Goal: Transaction & Acquisition: Purchase product/service

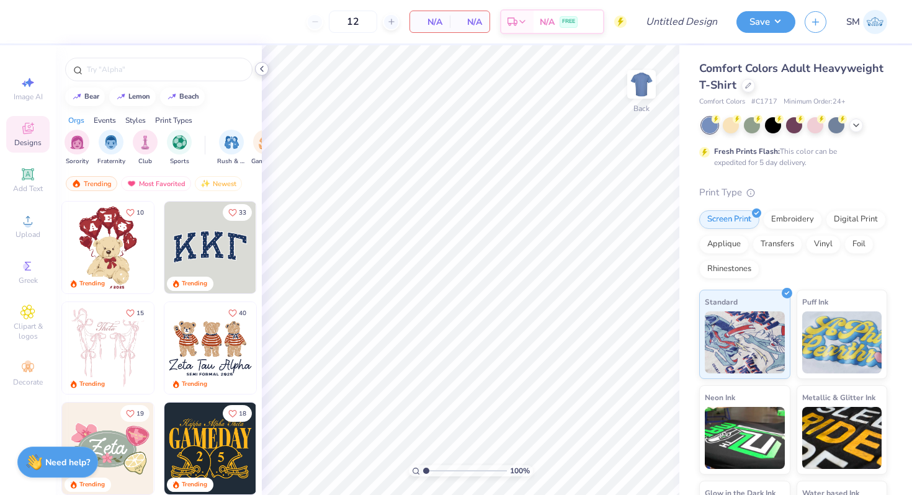
click at [263, 72] on icon at bounding box center [262, 69] width 10 height 10
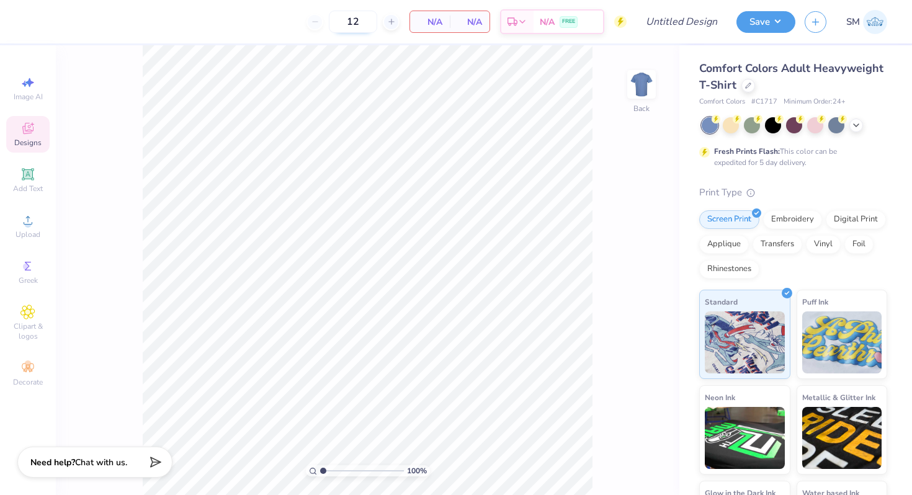
click at [362, 24] on input "12" at bounding box center [353, 22] width 48 height 22
type input "1"
click at [746, 86] on icon at bounding box center [748, 84] width 5 height 5
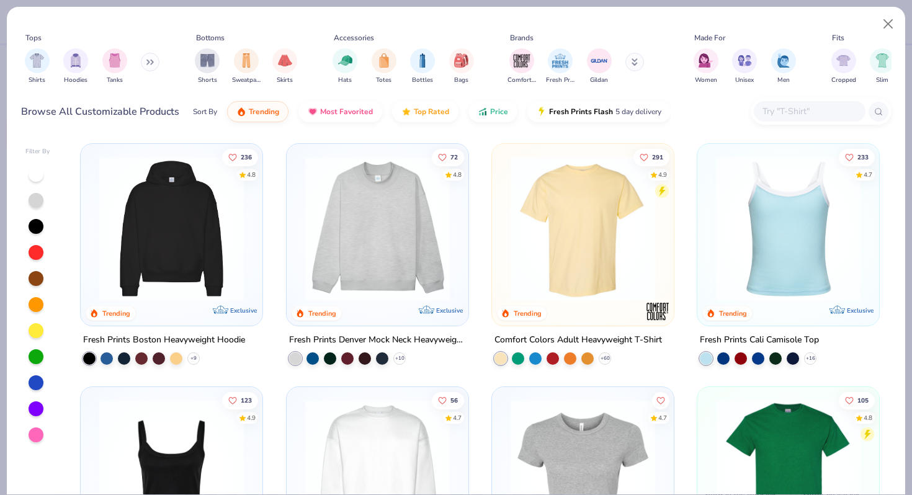
click at [221, 216] on img at bounding box center [171, 228] width 157 height 145
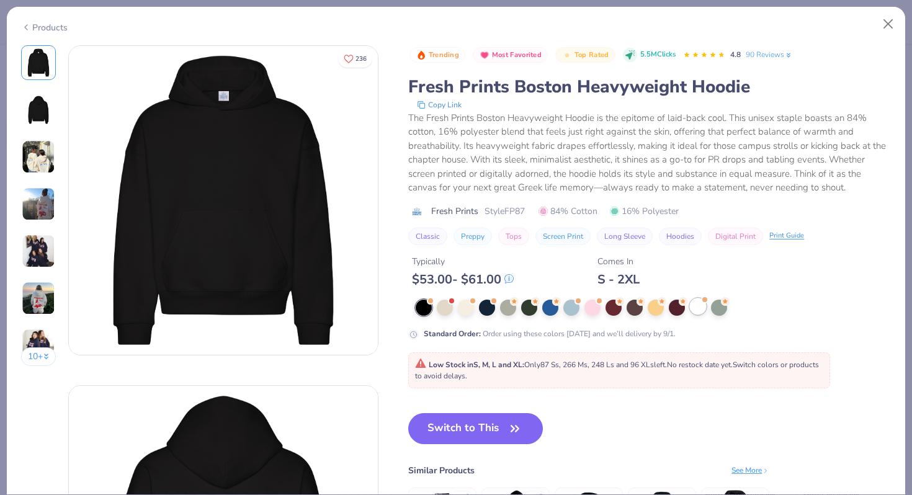
click at [697, 305] on div at bounding box center [698, 306] width 16 height 16
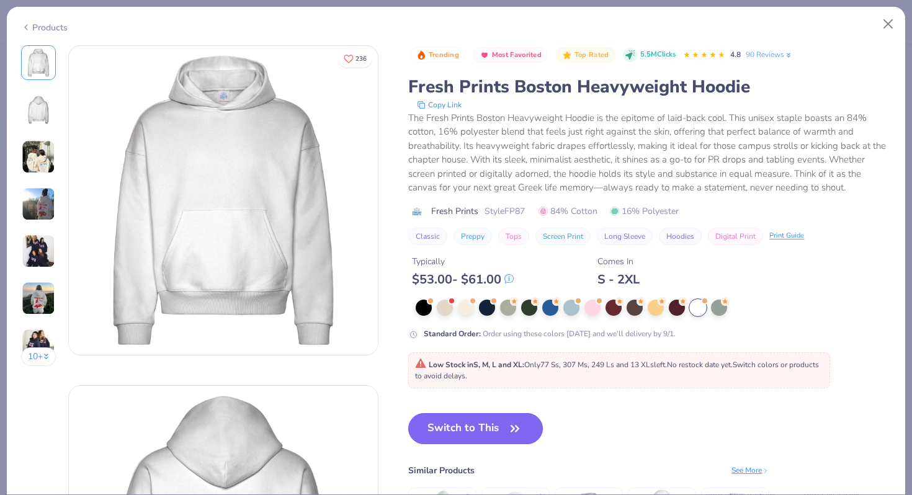
click at [491, 422] on button "Switch to This" at bounding box center [475, 428] width 135 height 31
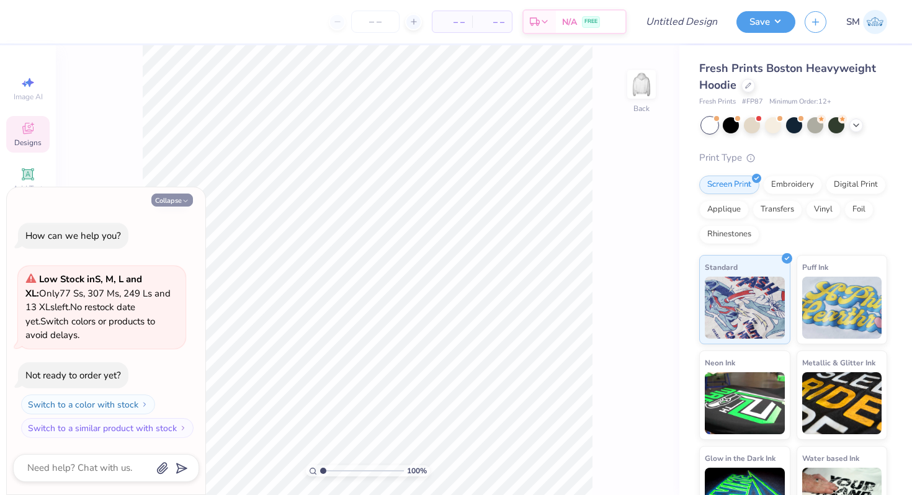
click at [178, 206] on button "Collapse" at bounding box center [172, 200] width 42 height 13
type textarea "x"
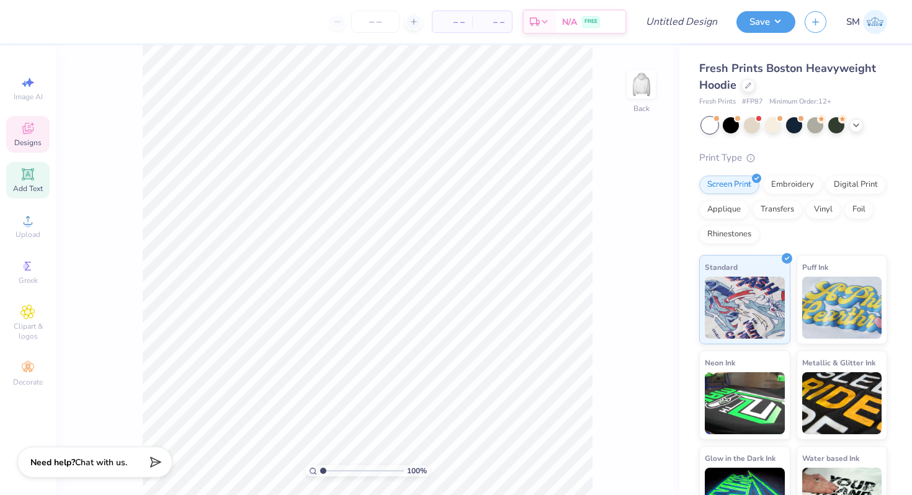
click at [32, 181] on icon at bounding box center [27, 174] width 15 height 15
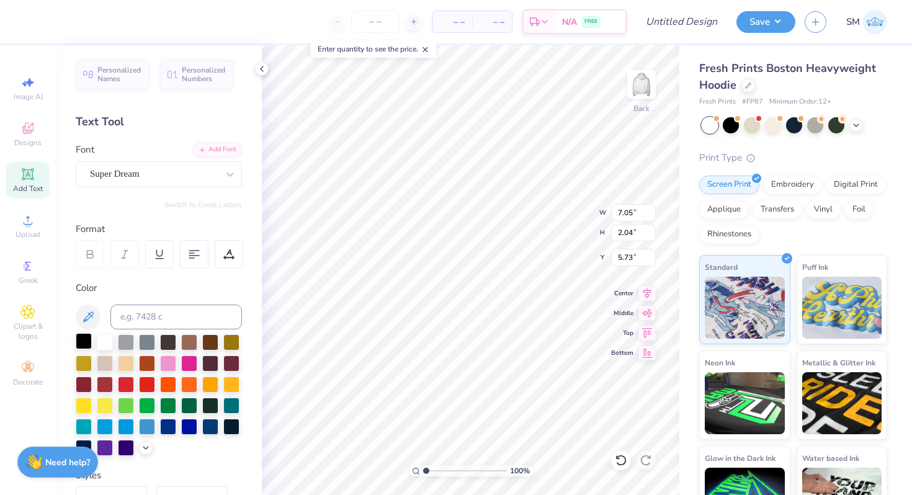
click at [84, 341] on div at bounding box center [84, 341] width 16 height 16
click at [220, 172] on div at bounding box center [230, 174] width 22 height 22
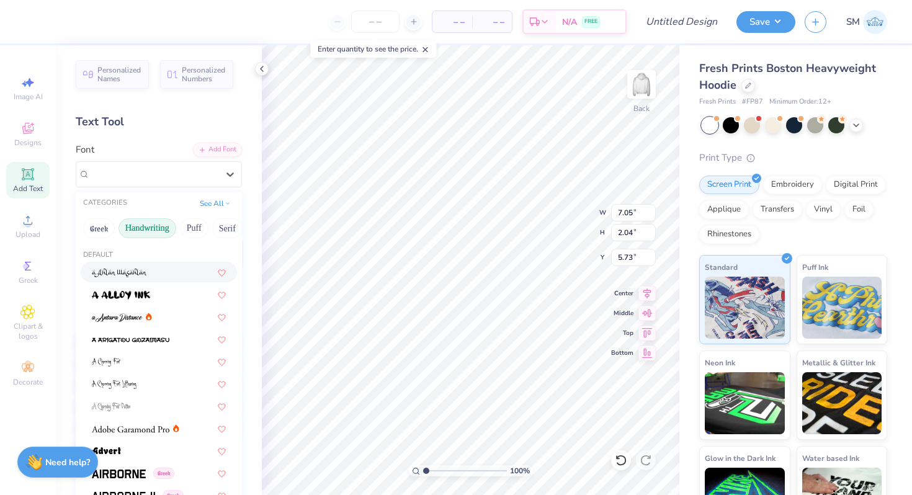
click at [159, 227] on button "Handwriting" at bounding box center [147, 228] width 58 height 20
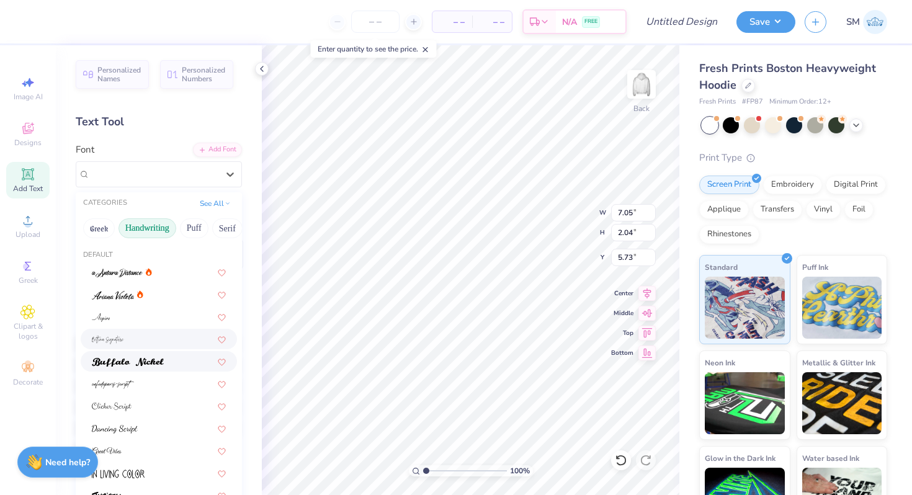
click at [144, 352] on div at bounding box center [159, 361] width 156 height 20
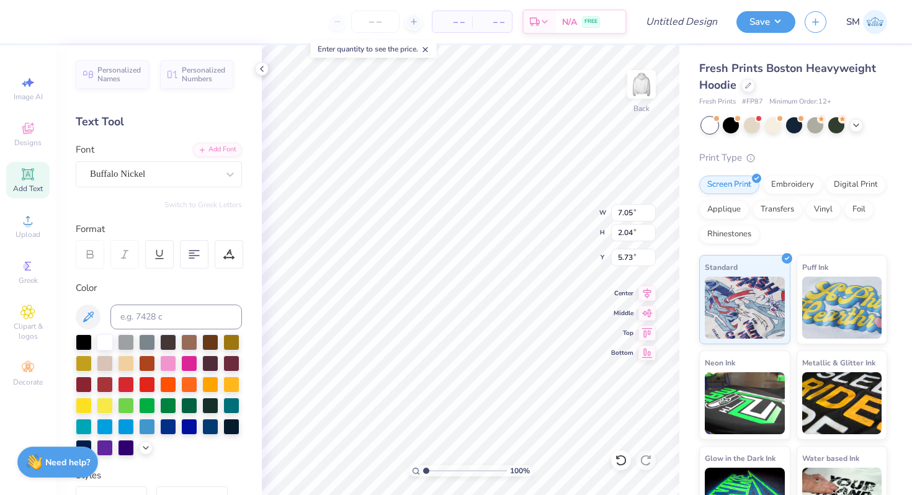
type input "7.35"
type input "2.08"
type input "5.71"
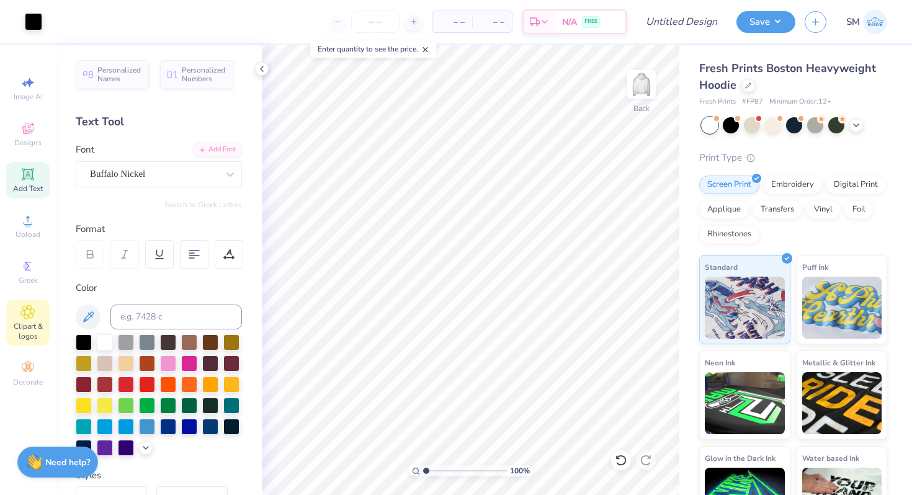
click at [34, 333] on span "Clipart & logos" at bounding box center [27, 331] width 43 height 20
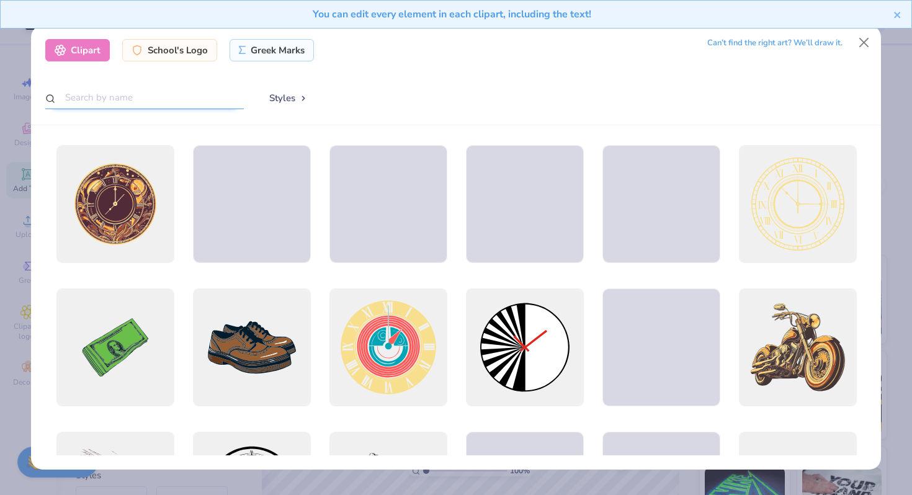
click at [136, 96] on input "text" at bounding box center [144, 97] width 199 height 23
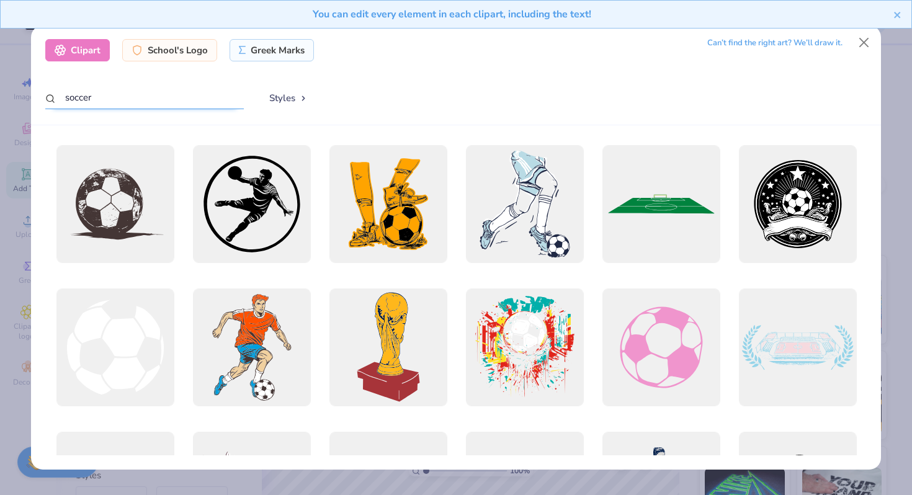
drag, startPoint x: 84, startPoint y: 97, endPoint x: 65, endPoint y: 97, distance: 19.9
click at [68, 97] on input "soccer" at bounding box center [144, 97] width 199 height 23
type input "s"
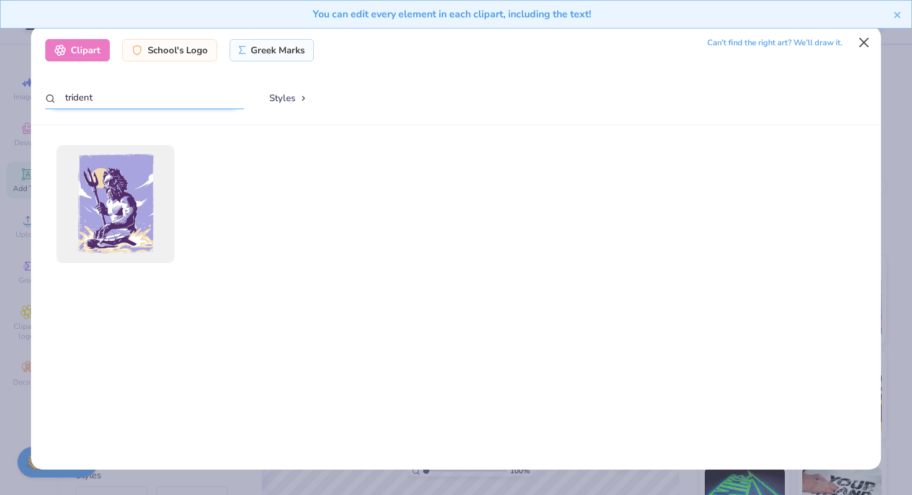
type input "trident"
click at [862, 48] on button "Close" at bounding box center [864, 43] width 24 height 24
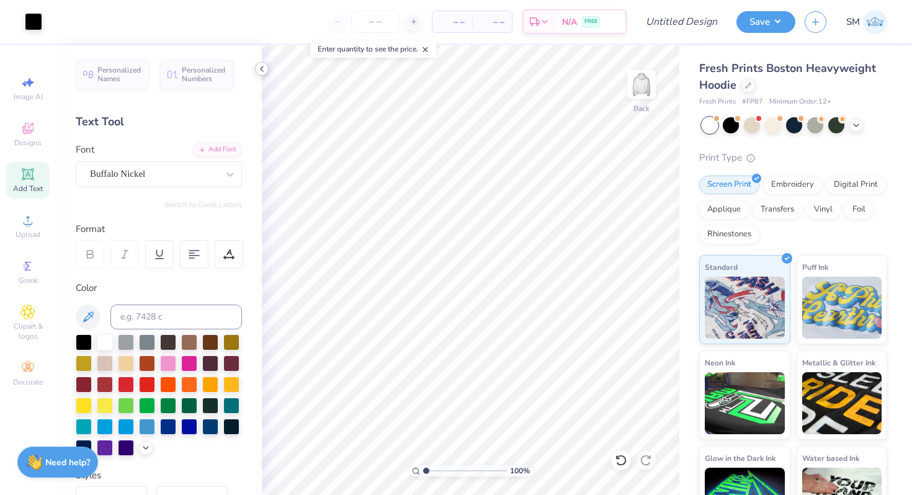
click at [262, 66] on icon at bounding box center [262, 69] width 10 height 10
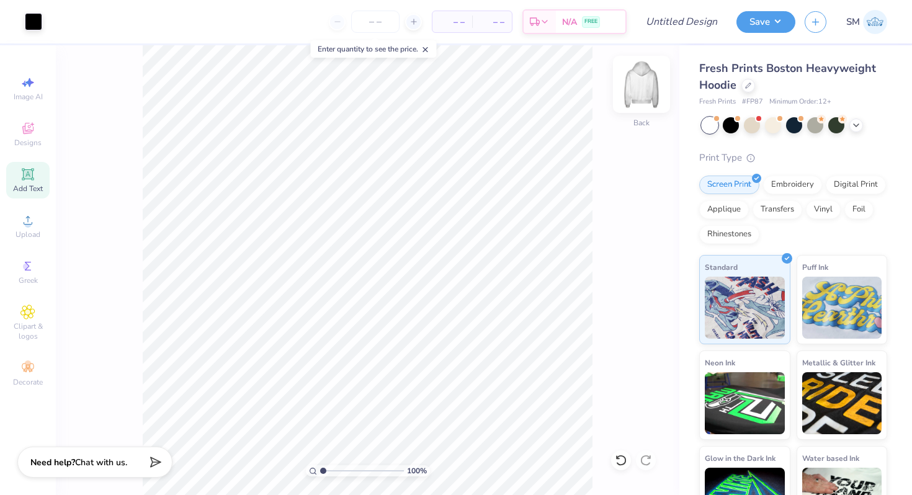
click at [638, 94] on img at bounding box center [642, 85] width 50 height 50
click at [638, 94] on img at bounding box center [641, 84] width 25 height 25
click at [30, 91] on div "Image AI" at bounding box center [27, 88] width 43 height 37
select select "4"
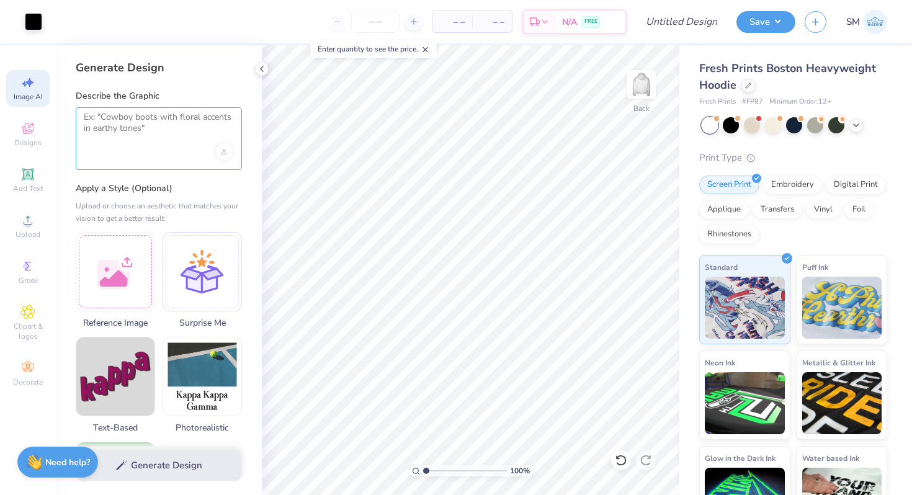
click at [127, 118] on textarea at bounding box center [159, 127] width 150 height 31
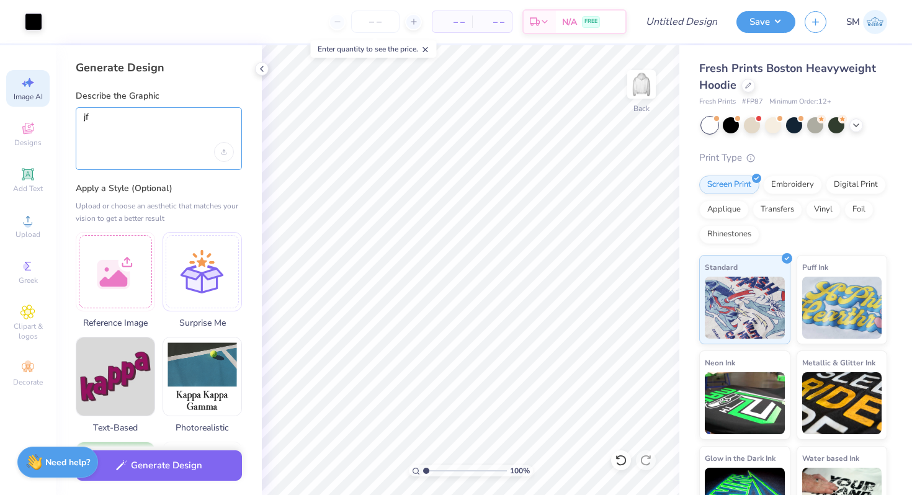
type textarea "j"
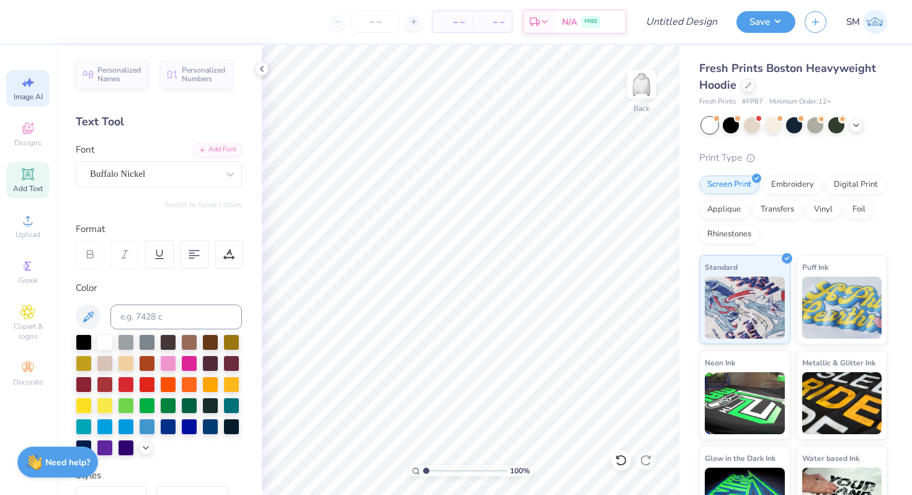
click at [32, 90] on div "Image AI" at bounding box center [27, 88] width 43 height 37
select select "4"
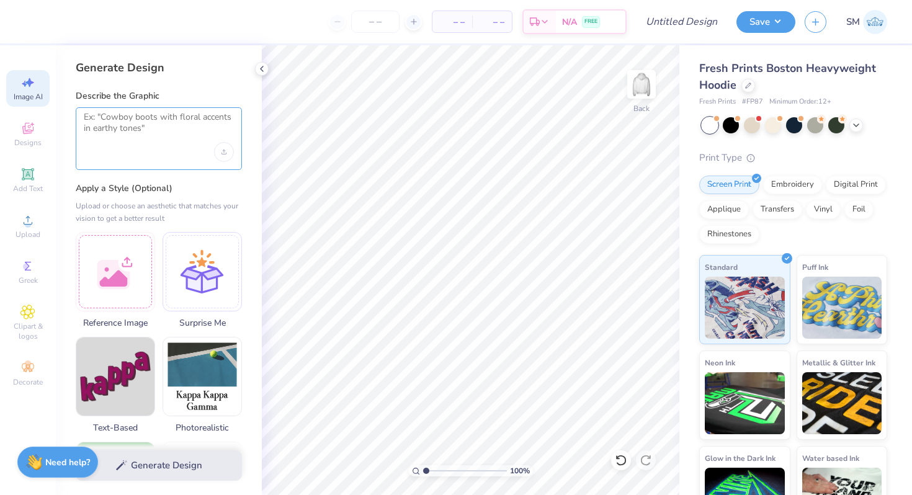
click at [145, 138] on textarea at bounding box center [159, 127] width 150 height 31
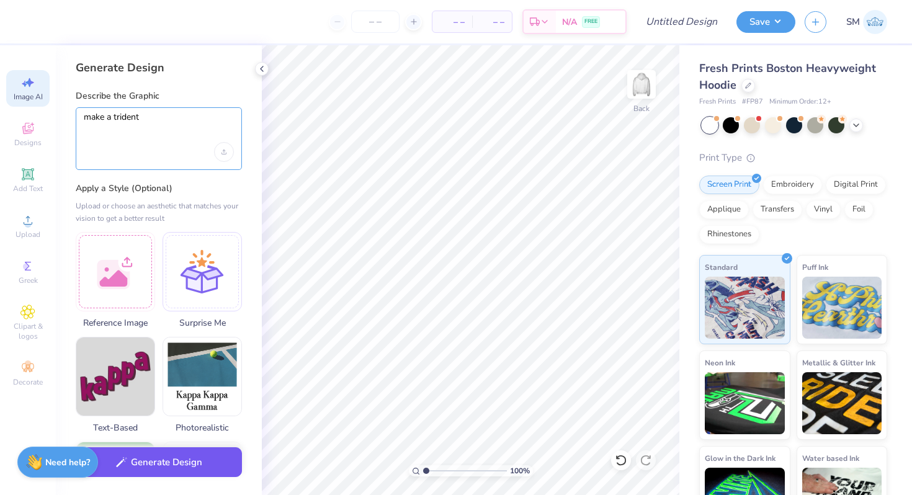
type textarea "make a trident"
click at [140, 472] on button "Generate Design" at bounding box center [159, 462] width 166 height 30
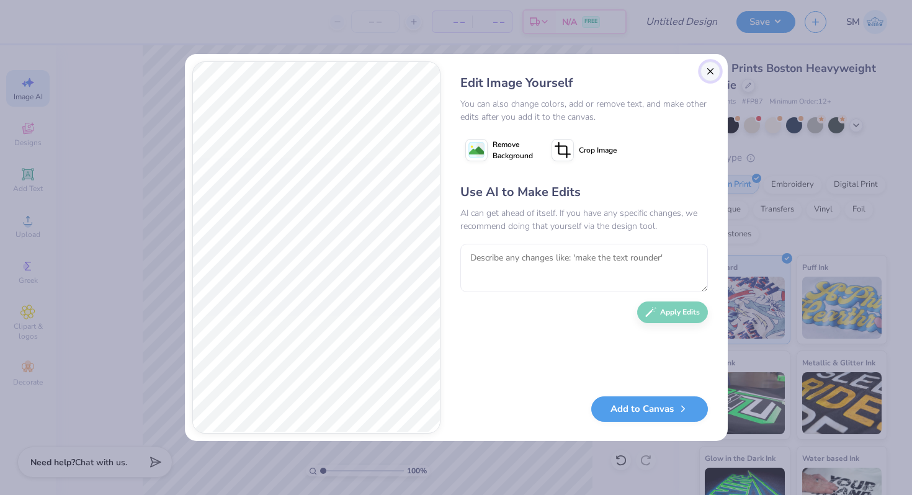
click at [712, 69] on button "Close" at bounding box center [710, 71] width 20 height 20
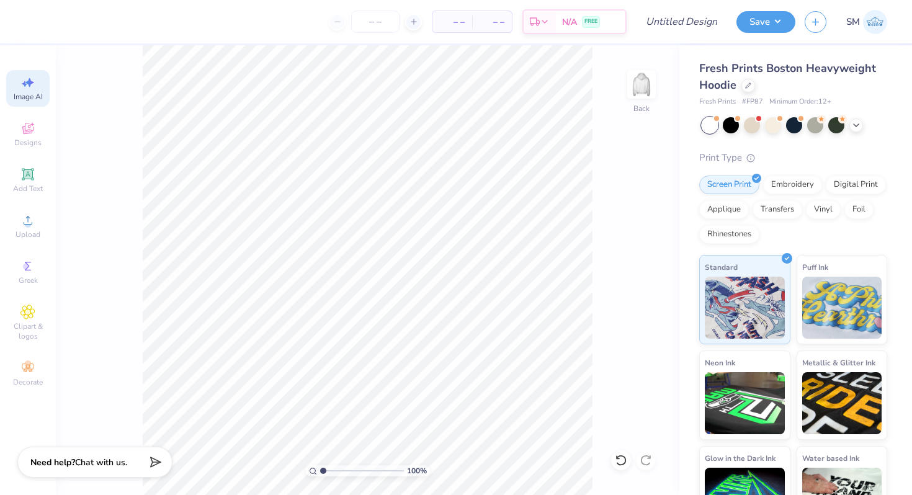
scroll to position [0, 28]
click at [797, 184] on div "Embroidery" at bounding box center [792, 183] width 59 height 19
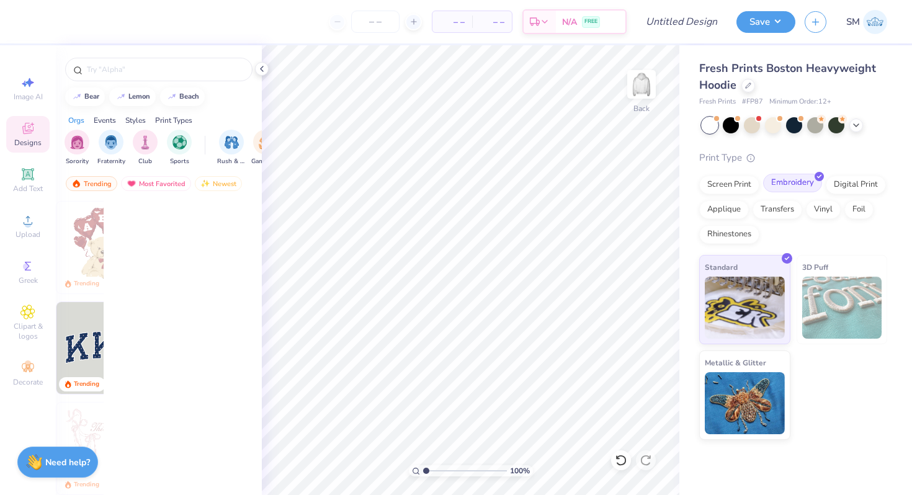
scroll to position [0, 0]
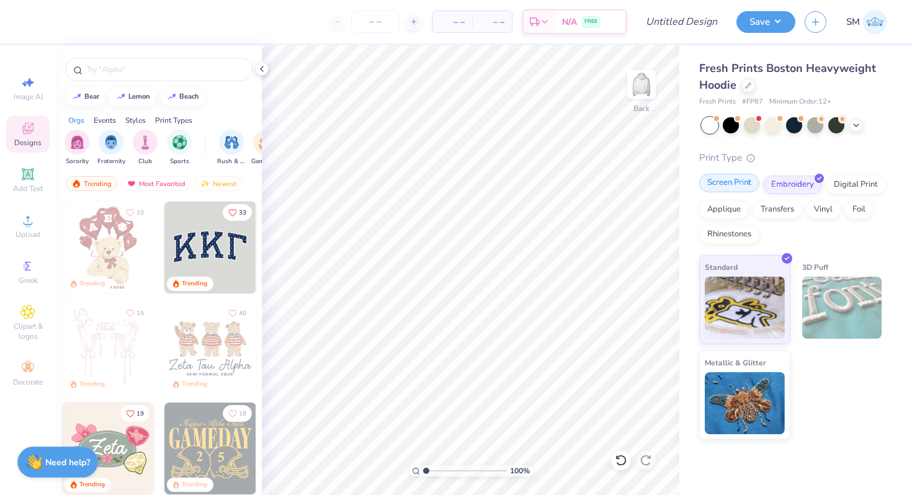
click at [740, 188] on div "Screen Print" at bounding box center [729, 183] width 60 height 19
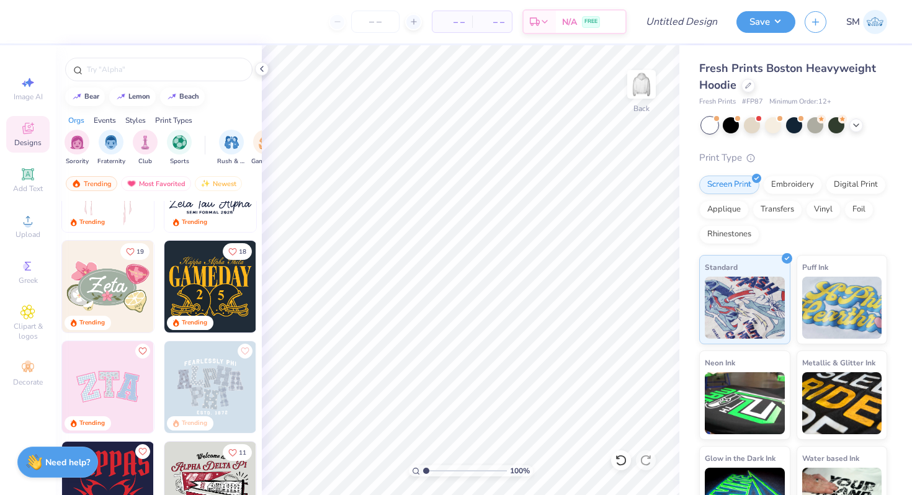
scroll to position [70, 0]
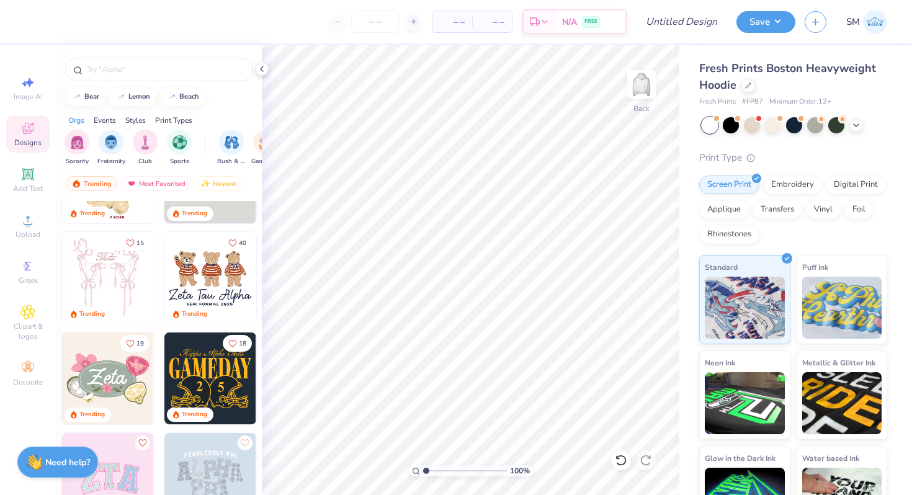
click at [207, 267] on img at bounding box center [210, 278] width 92 height 92
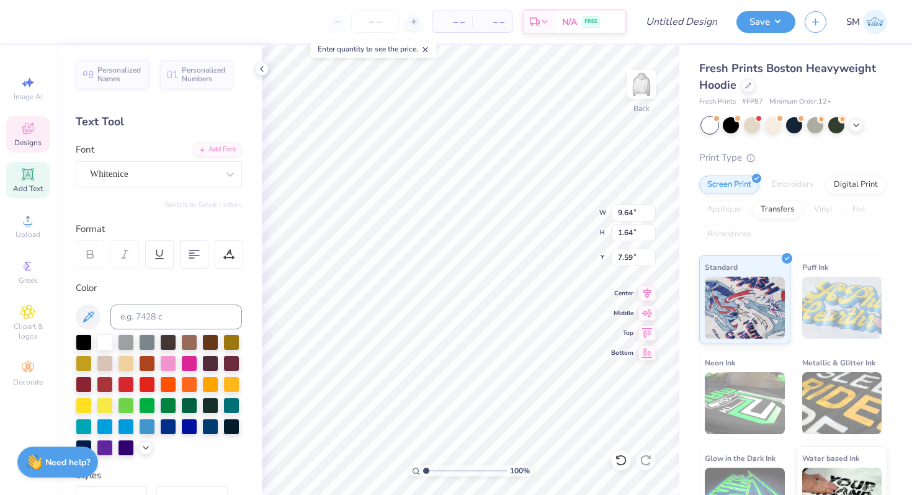
scroll to position [0, 0]
type textarea "Soccer Tau Alpha"
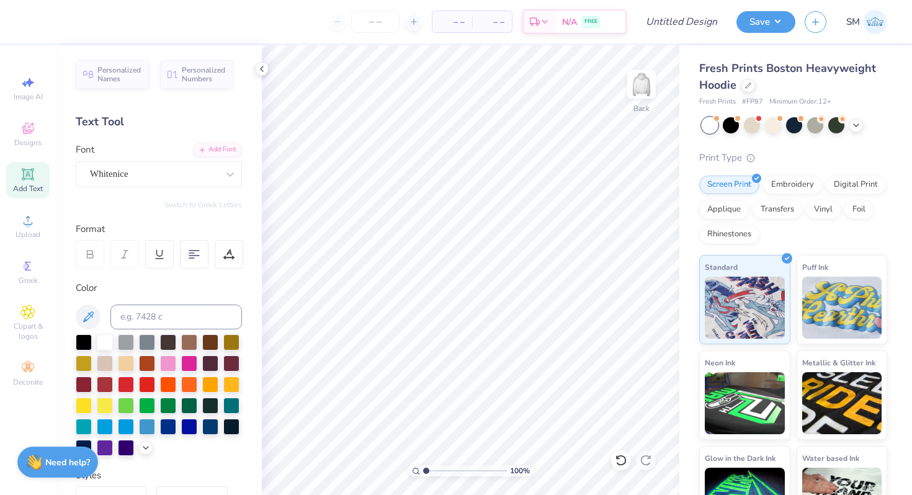
click at [34, 179] on icon at bounding box center [27, 174] width 15 height 15
click at [84, 341] on div at bounding box center [84, 341] width 16 height 16
click at [706, 16] on input "Design Title" at bounding box center [696, 21] width 61 height 25
type input "Soccer hoodie"
click at [777, 21] on button "Save" at bounding box center [765, 20] width 59 height 22
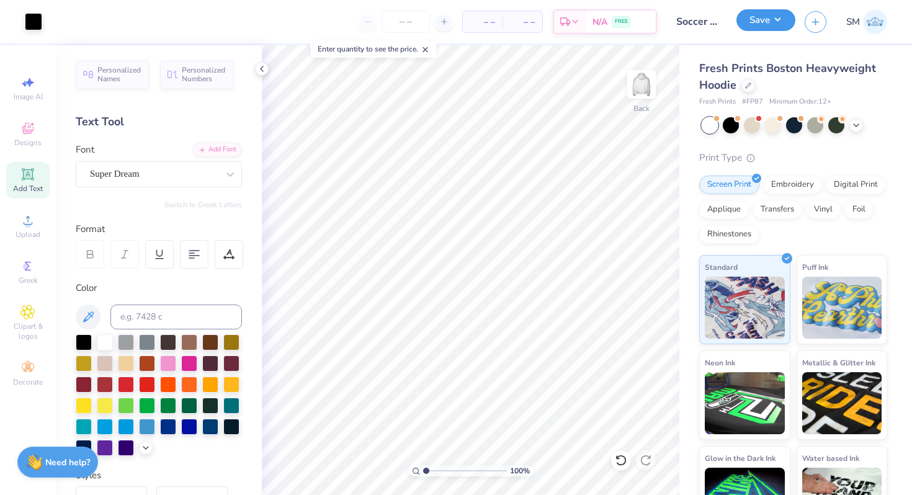
type input "0"
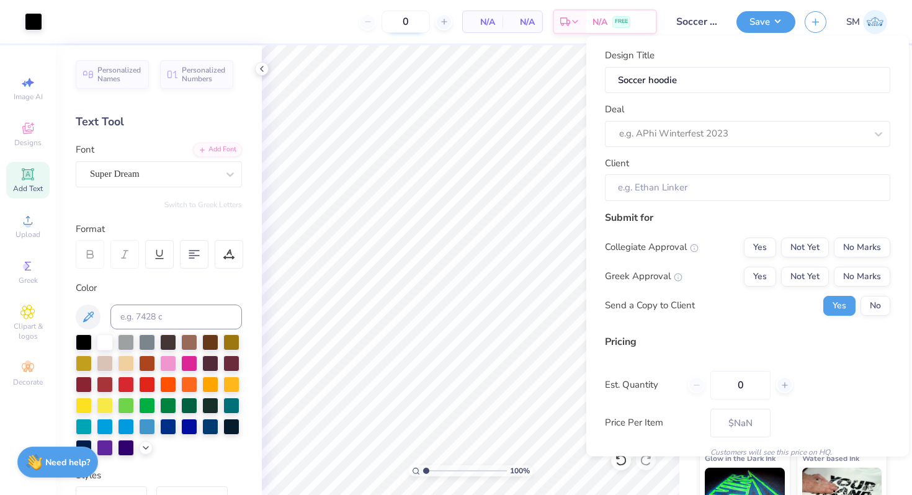
click at [403, 17] on input "0" at bounding box center [406, 22] width 48 height 22
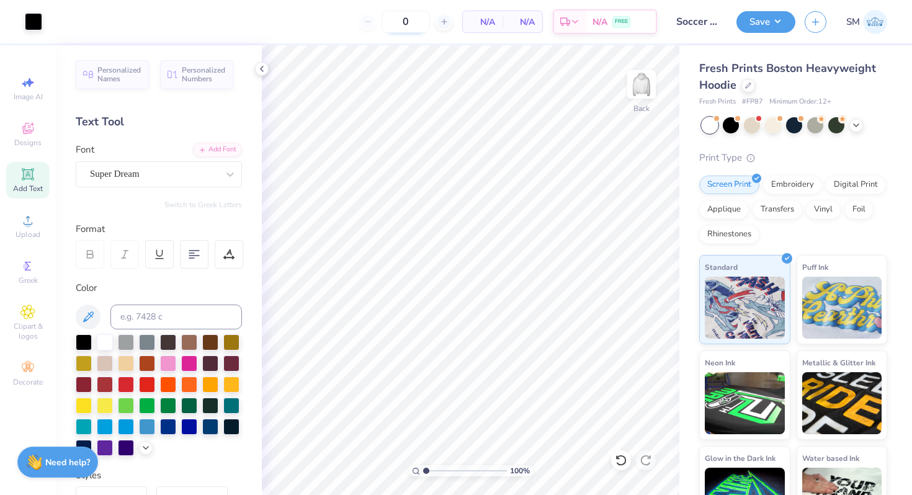
click at [412, 19] on input "0" at bounding box center [406, 22] width 48 height 22
type input "32"
click at [274, 24] on div "32 $54.68 Per Item $1,749.76 Total Est. Delivery [DATE] - [DATE] FREE" at bounding box center [354, 21] width 606 height 43
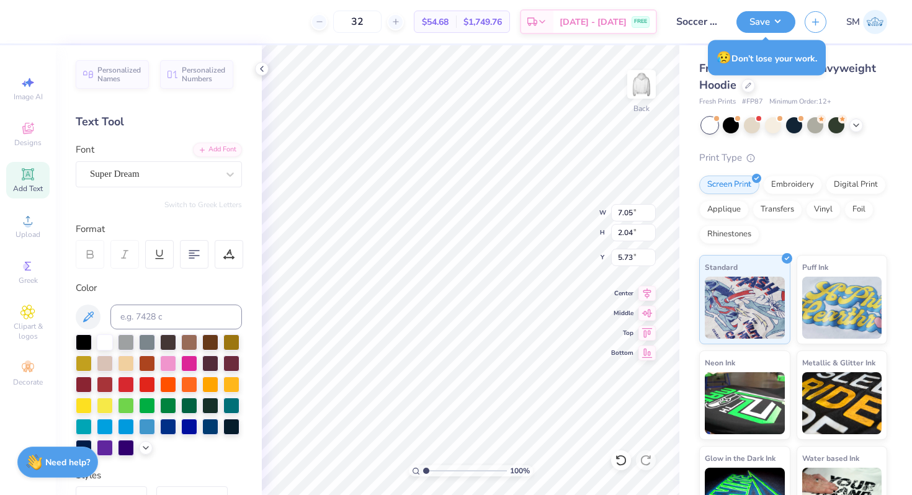
scroll to position [226, 0]
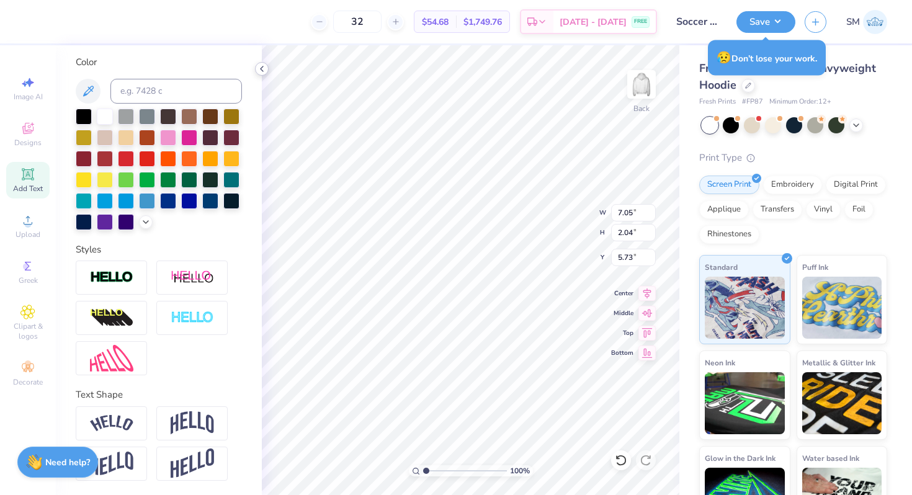
click at [264, 63] on div at bounding box center [262, 69] width 14 height 14
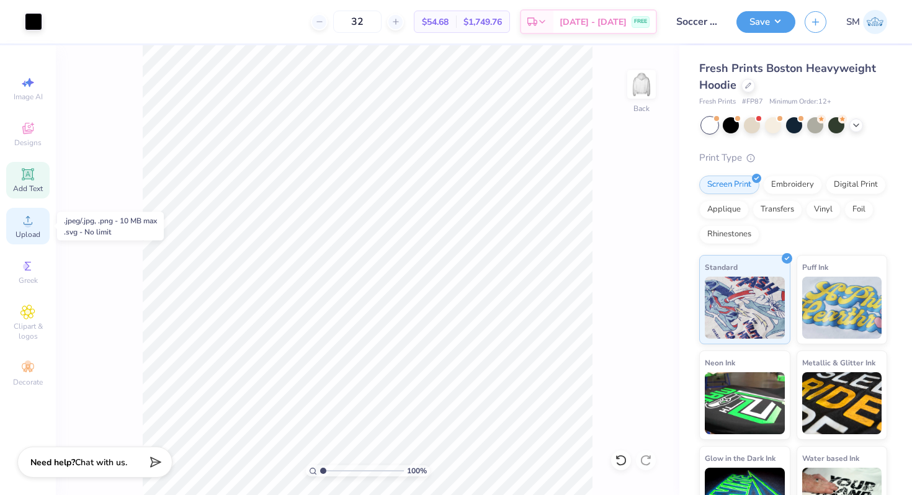
click at [32, 226] on icon at bounding box center [27, 220] width 15 height 15
